Goal: Task Accomplishment & Management: Manage account settings

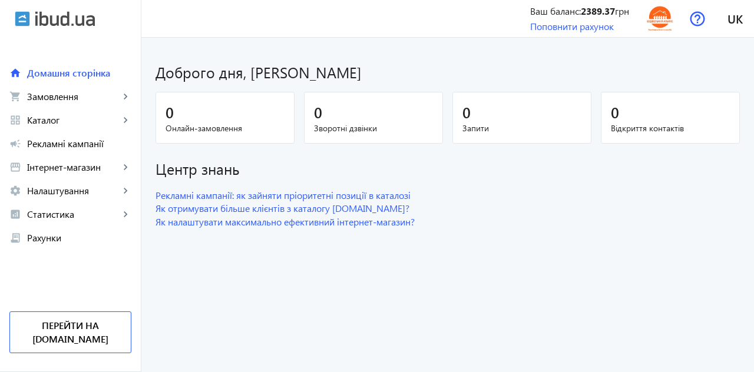
click at [57, 126] on link "grid_view Каталог keyboard_arrow_right" at bounding box center [70, 120] width 141 height 24
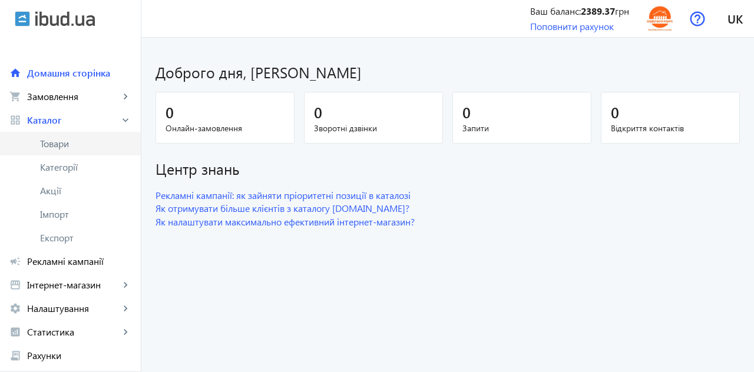
click at [69, 145] on span "Товари" at bounding box center [85, 144] width 91 height 12
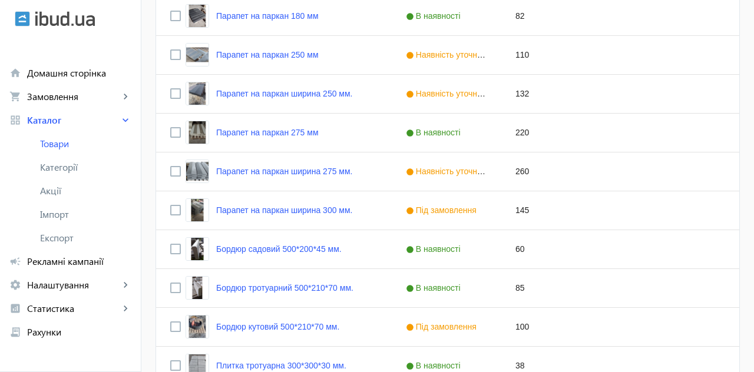
scroll to position [389, 0]
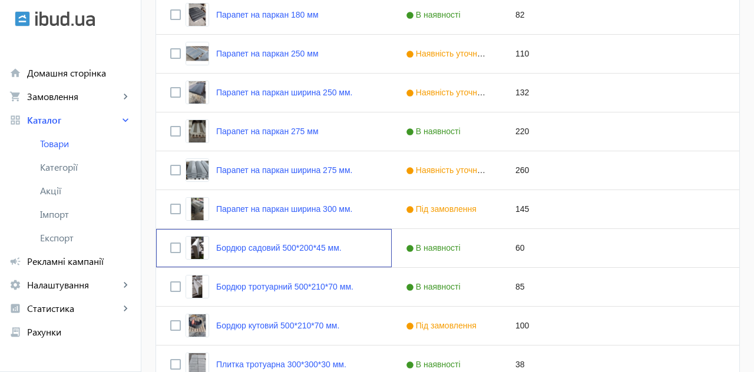
click at [310, 251] on link "Бордюр садовий 500*200*45 мм." at bounding box center [278, 247] width 125 height 9
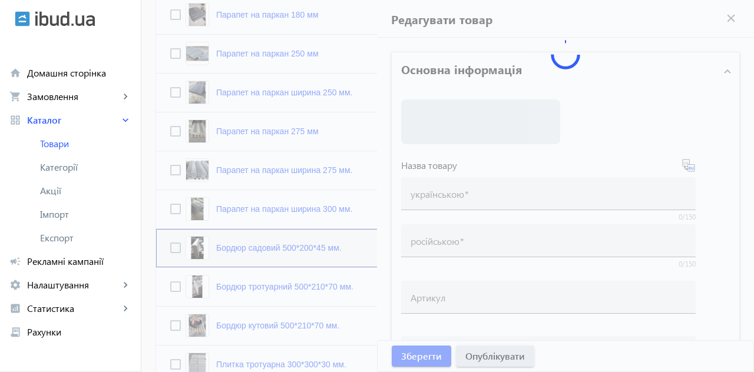
type input "Бордюр садовий 500*200*45 мм."
type input "Бордюр садовый 500*200*45 мм."
type input "60"
type input "1"
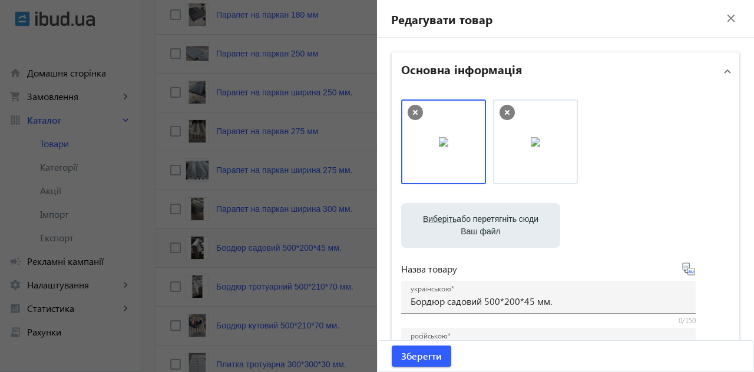
click at [479, 302] on input "Бордюр садовий 500*200*45 мм." at bounding box center [549, 301] width 276 height 12
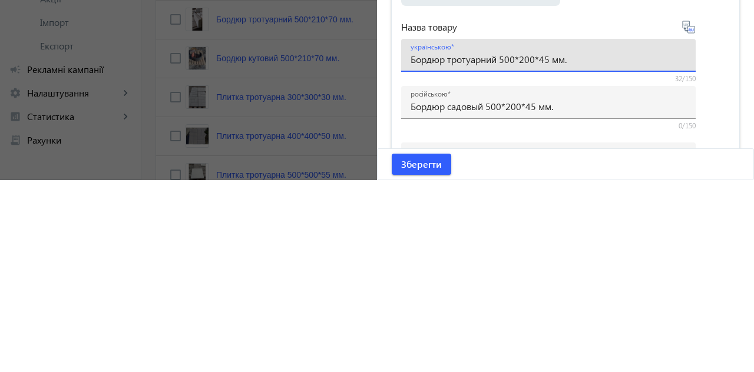
scroll to position [61, 0]
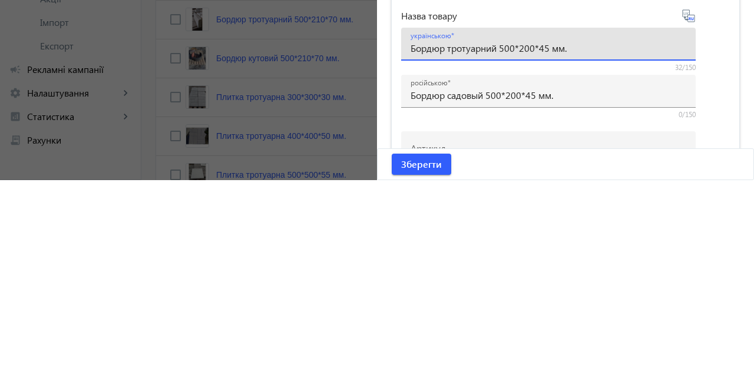
type input "Бордюр тротуарний 500*200*45 мм."
click at [481, 288] on input "Бордюр садовый 500*200*45 мм." at bounding box center [549, 287] width 276 height 12
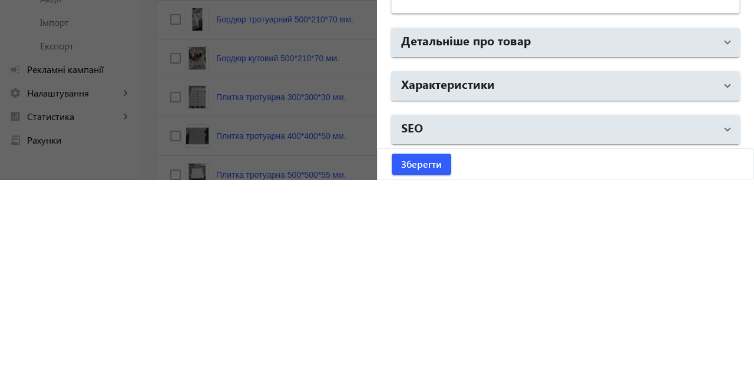
scroll to position [464, 0]
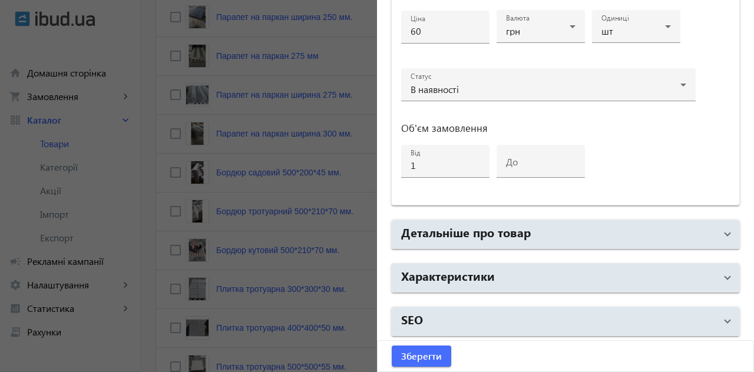
type input "Бордюр тротуарный 500*200*45 мм."
click at [437, 348] on span "submit" at bounding box center [422, 356] width 60 height 28
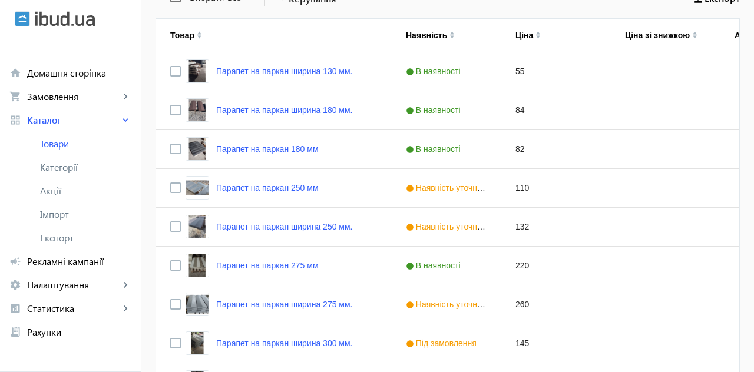
scroll to position [266, 0]
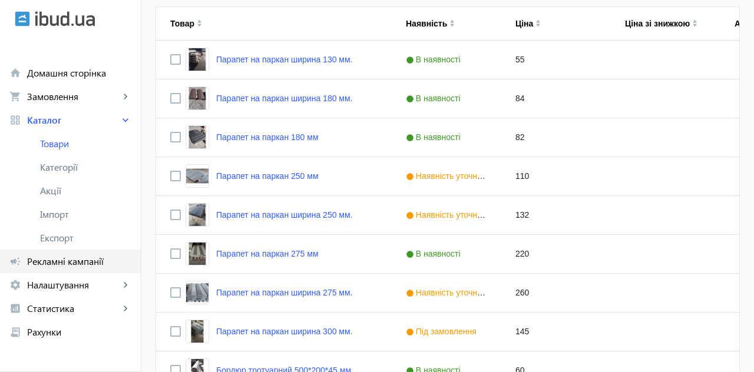
click at [49, 263] on span "Рекламні кампанії" at bounding box center [79, 262] width 104 height 12
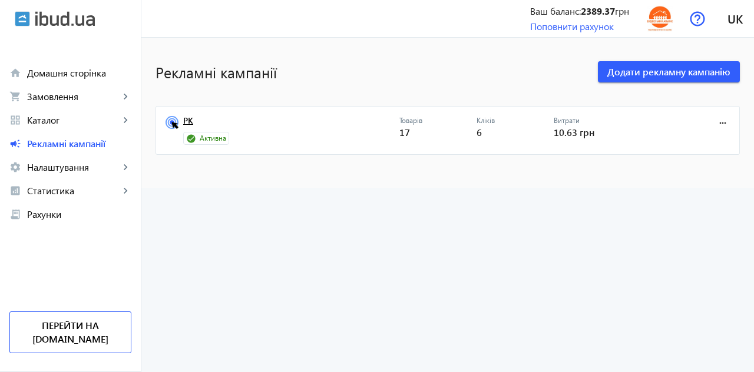
click at [185, 121] on link "РК" at bounding box center [291, 124] width 216 height 16
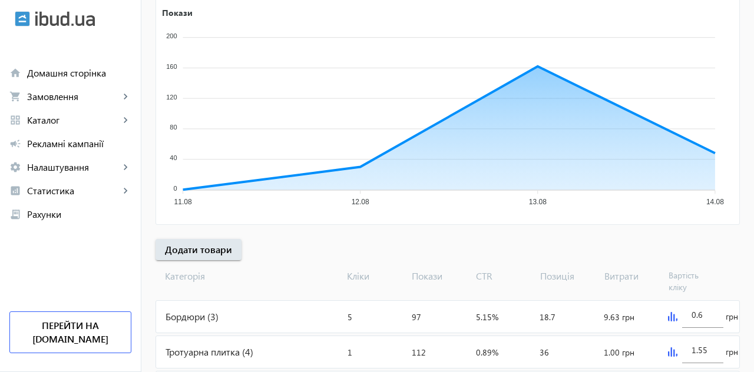
scroll to position [220, 0]
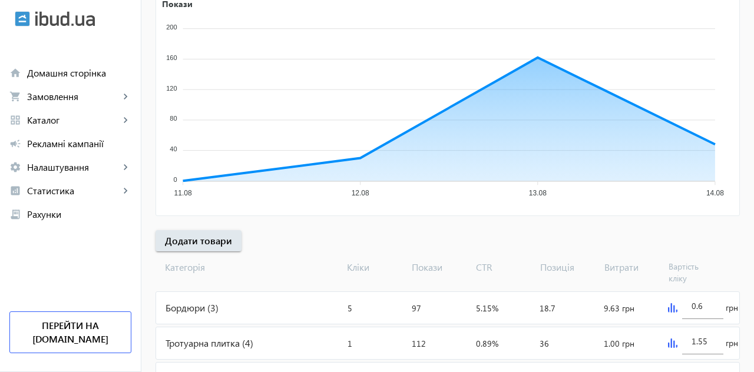
click at [198, 306] on div "Бордюри (3)" at bounding box center [249, 308] width 187 height 32
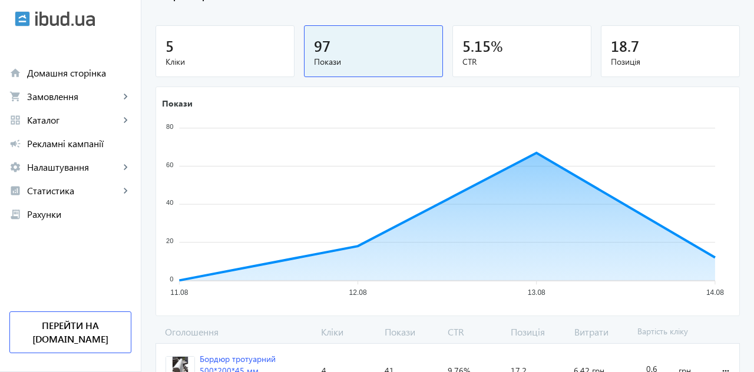
scroll to position [107, 0]
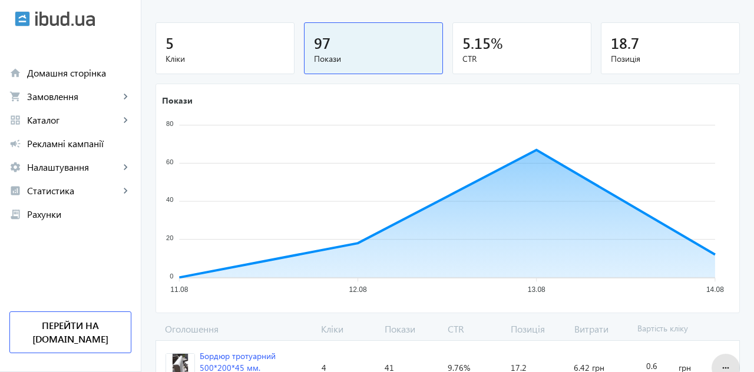
click at [719, 363] on mat-icon "more_horiz" at bounding box center [726, 368] width 14 height 28
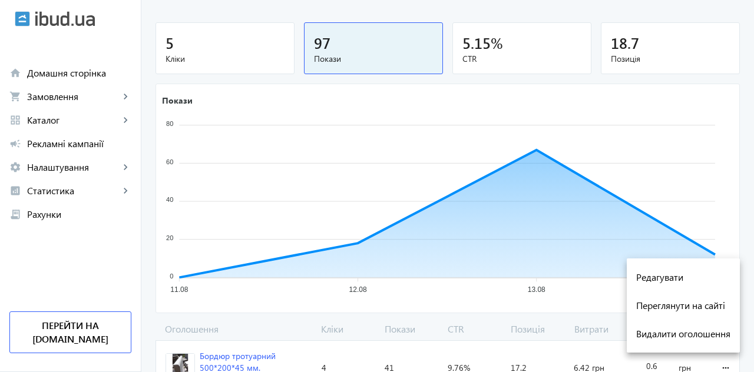
click at [573, 372] on div at bounding box center [377, 186] width 754 height 372
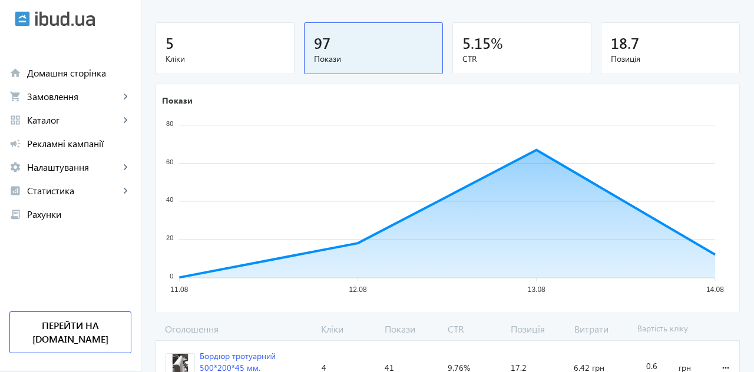
click at [653, 364] on input "0.6" at bounding box center [656, 366] width 20 height 11
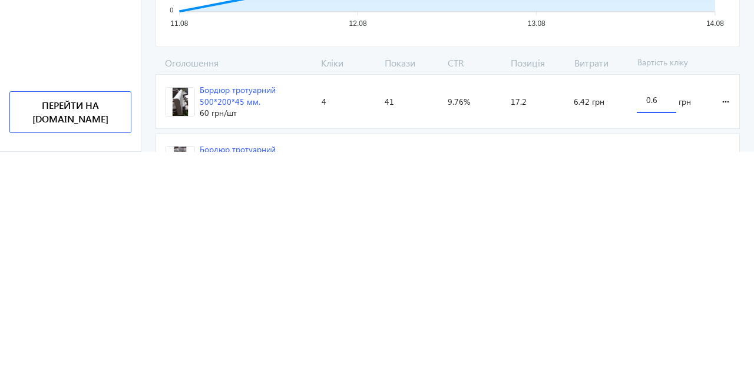
scroll to position [176, 0]
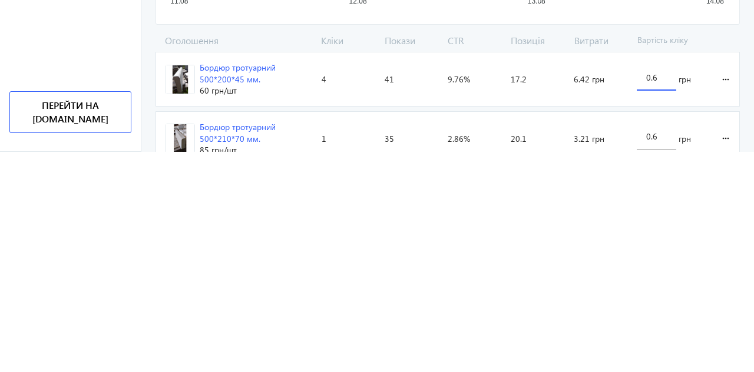
click at [594, 302] on span "6.42 грн" at bounding box center [589, 300] width 31 height 12
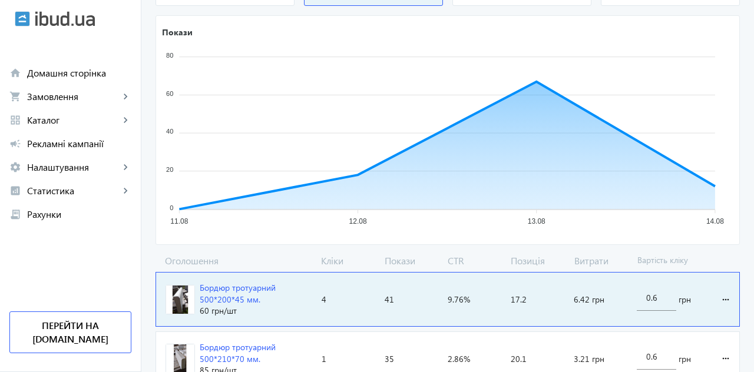
click at [649, 298] on input "0.6" at bounding box center [656, 297] width 20 height 11
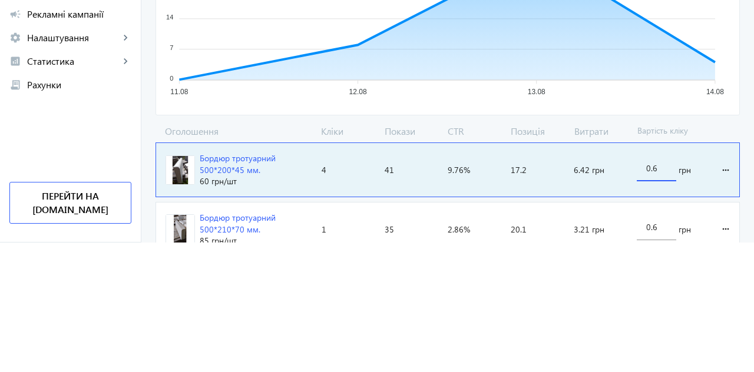
scroll to position [190, 0]
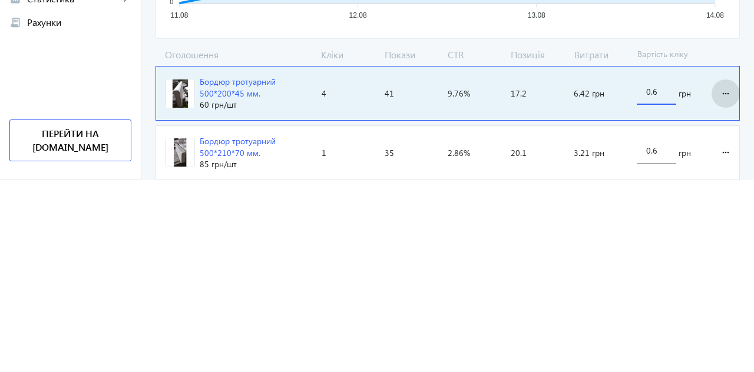
click at [726, 283] on mat-icon "more_horiz" at bounding box center [726, 286] width 14 height 28
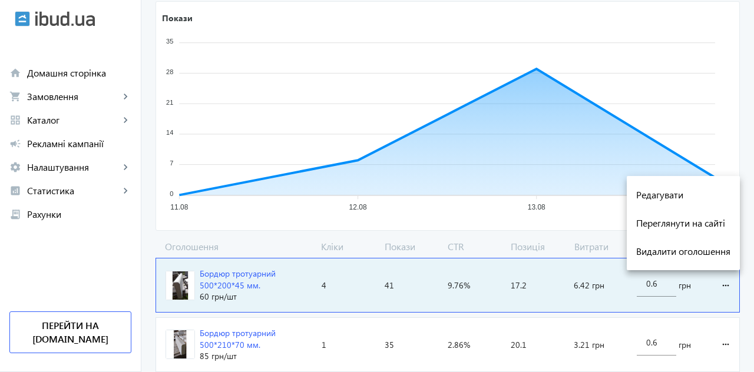
click at [659, 288] on div at bounding box center [377, 186] width 754 height 372
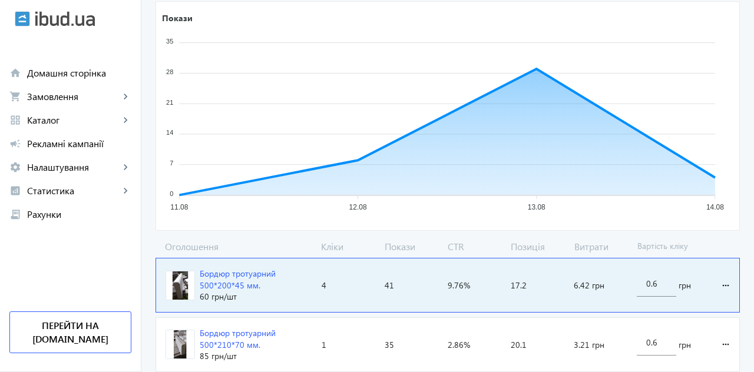
click at [660, 278] on input "0.6" at bounding box center [656, 283] width 20 height 11
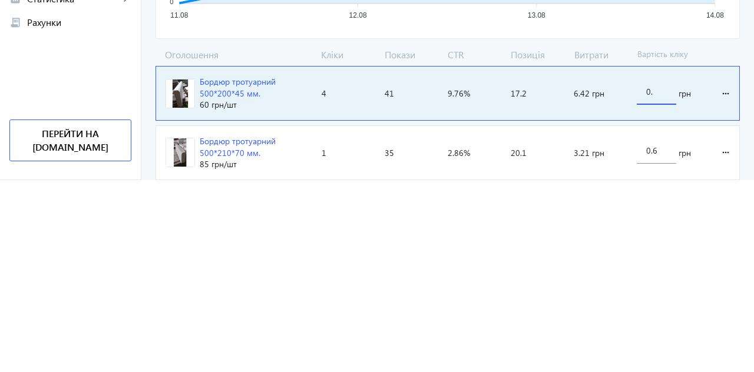
type input "0"
type input "1"
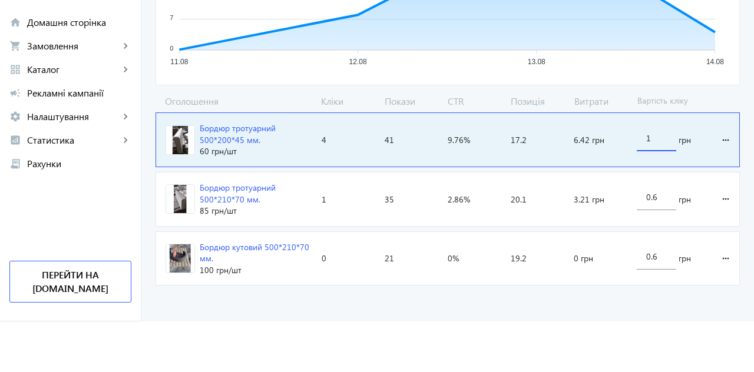
scroll to position [285, 0]
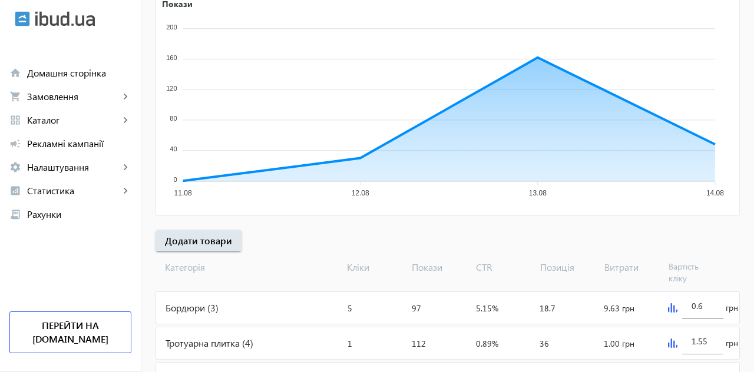
scroll to position [220, 0]
click at [200, 305] on div "Бордюри (3)" at bounding box center [249, 308] width 187 height 32
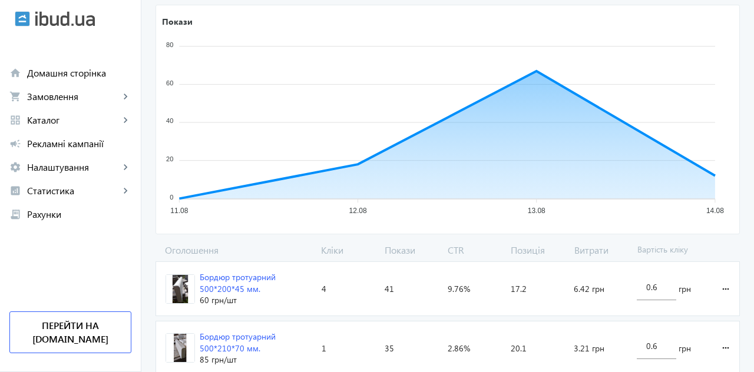
scroll to position [192, 0]
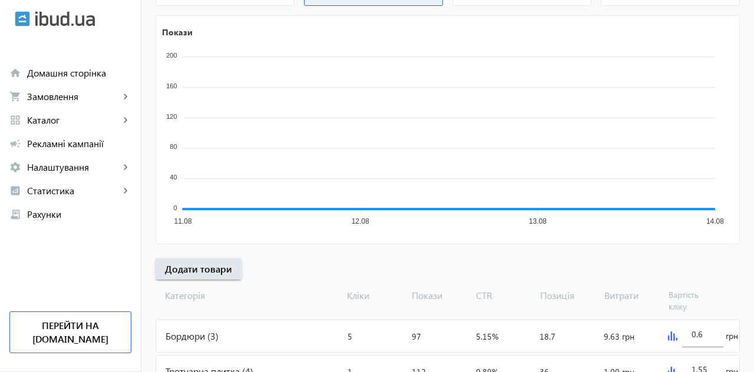
scroll to position [220, 0]
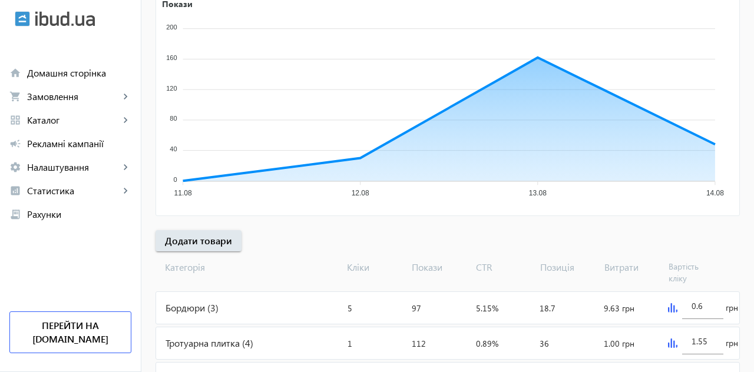
click at [672, 306] on img at bounding box center [672, 307] width 9 height 9
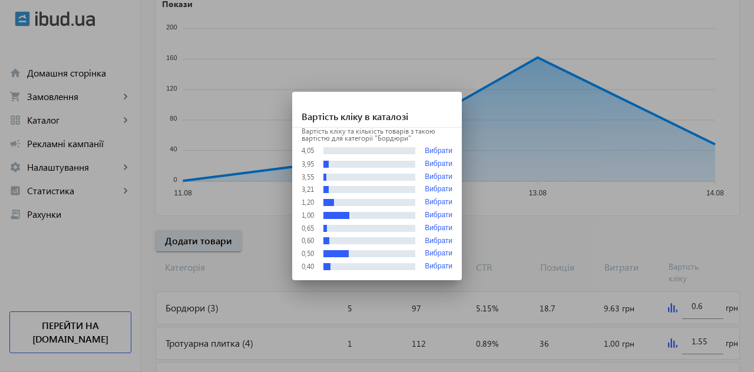
scroll to position [0, 0]
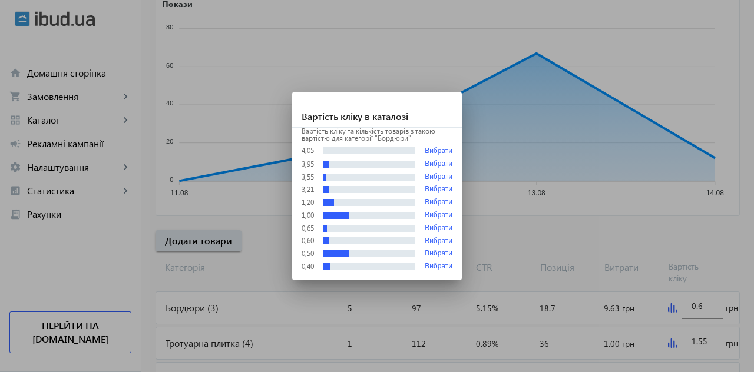
click at [445, 207] on button "Вибрати" at bounding box center [439, 203] width 28 height 8
type input "1.2"
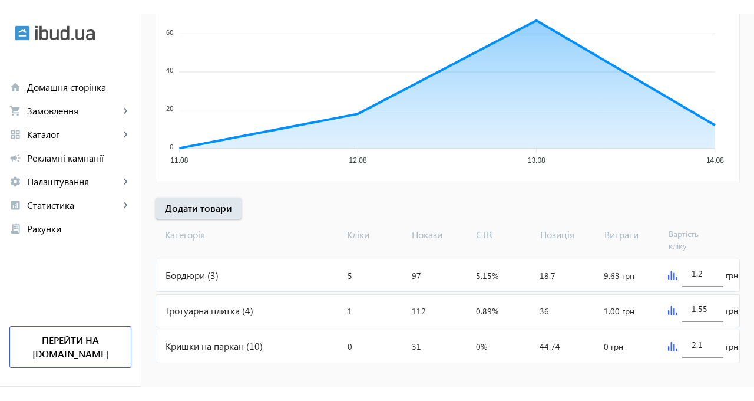
scroll to position [249, 0]
